Goal: Information Seeking & Learning: Learn about a topic

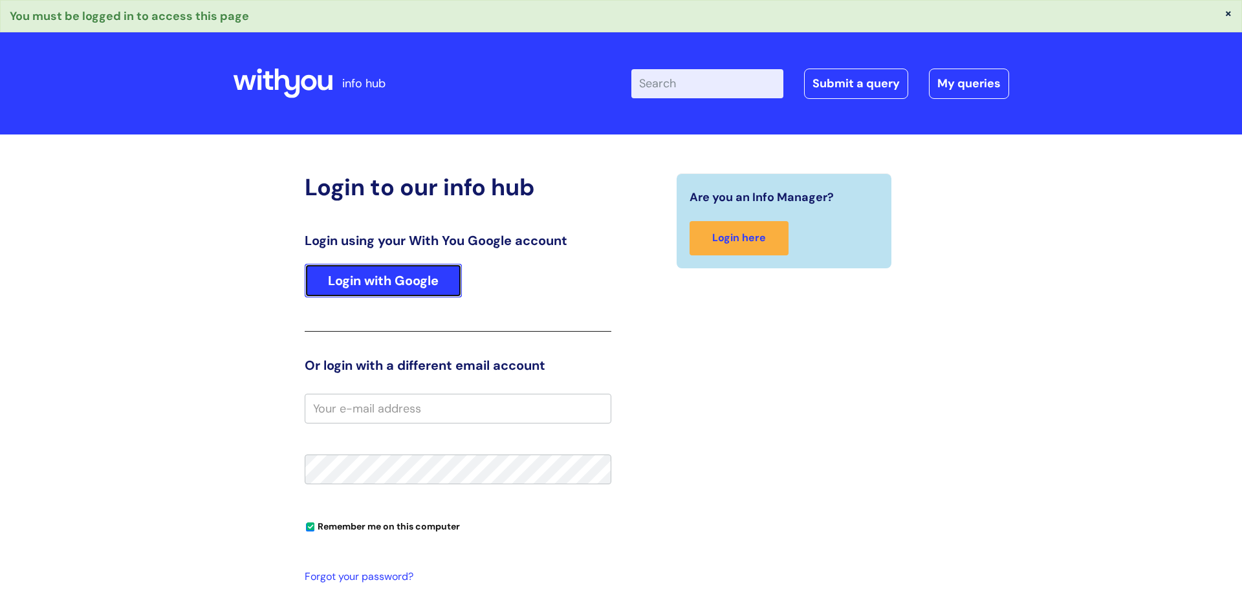
click at [407, 268] on link "Login with Google" at bounding box center [383, 281] width 157 height 34
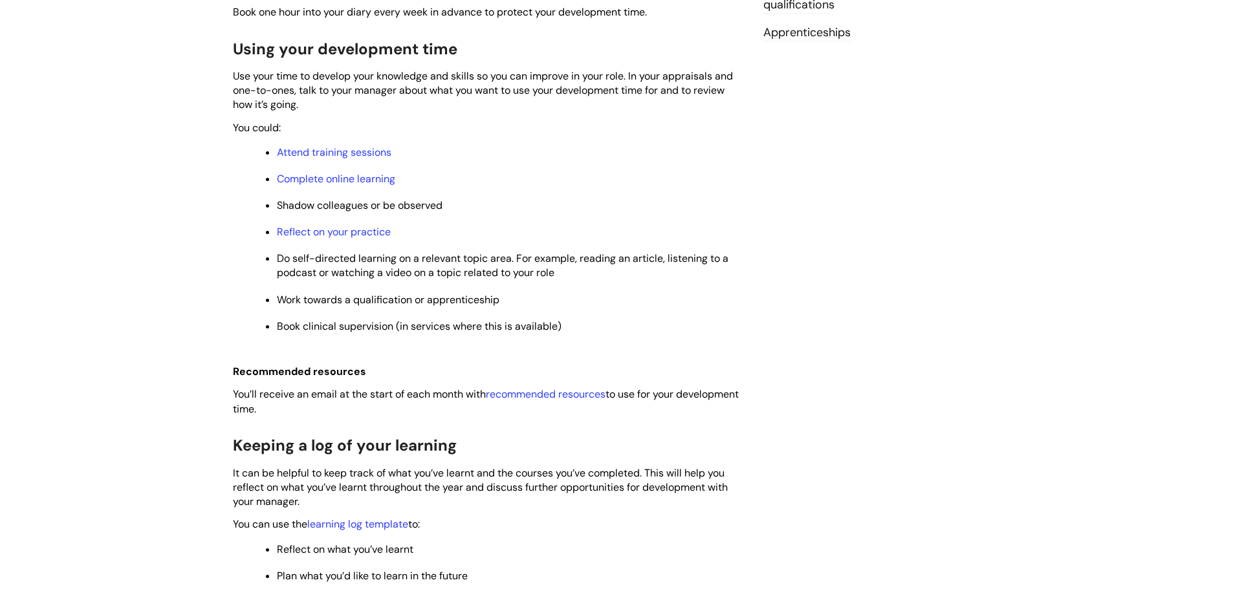
scroll to position [576, 0]
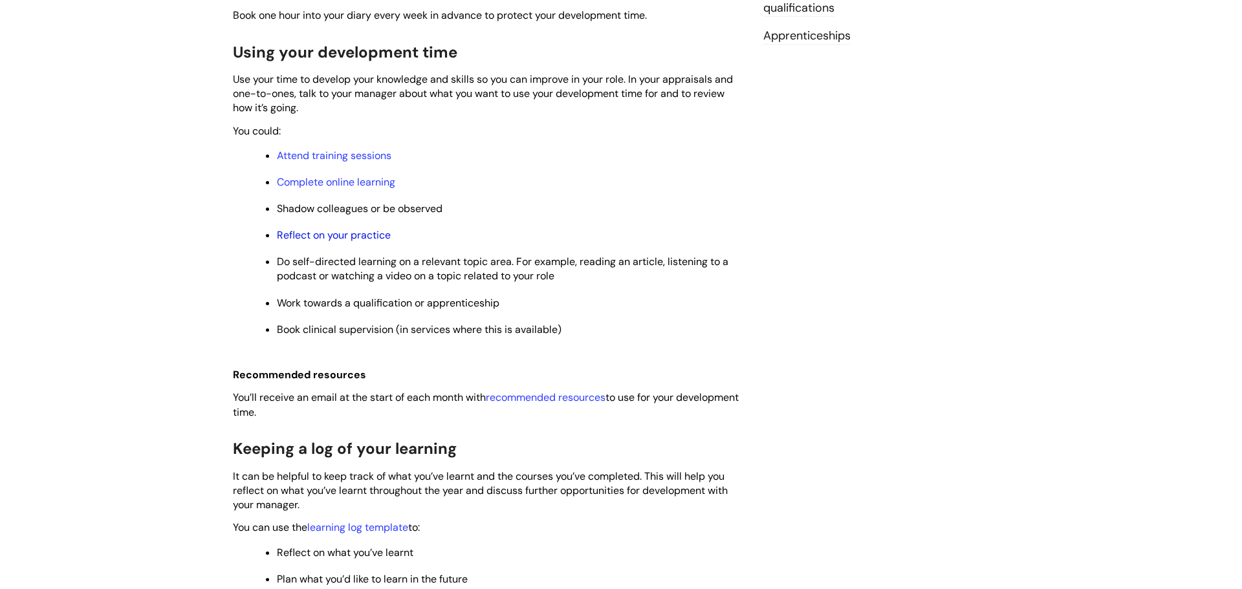
click at [356, 239] on link "Reflect on your practice" at bounding box center [334, 235] width 114 height 14
